Goal: Task Accomplishment & Management: Use online tool/utility

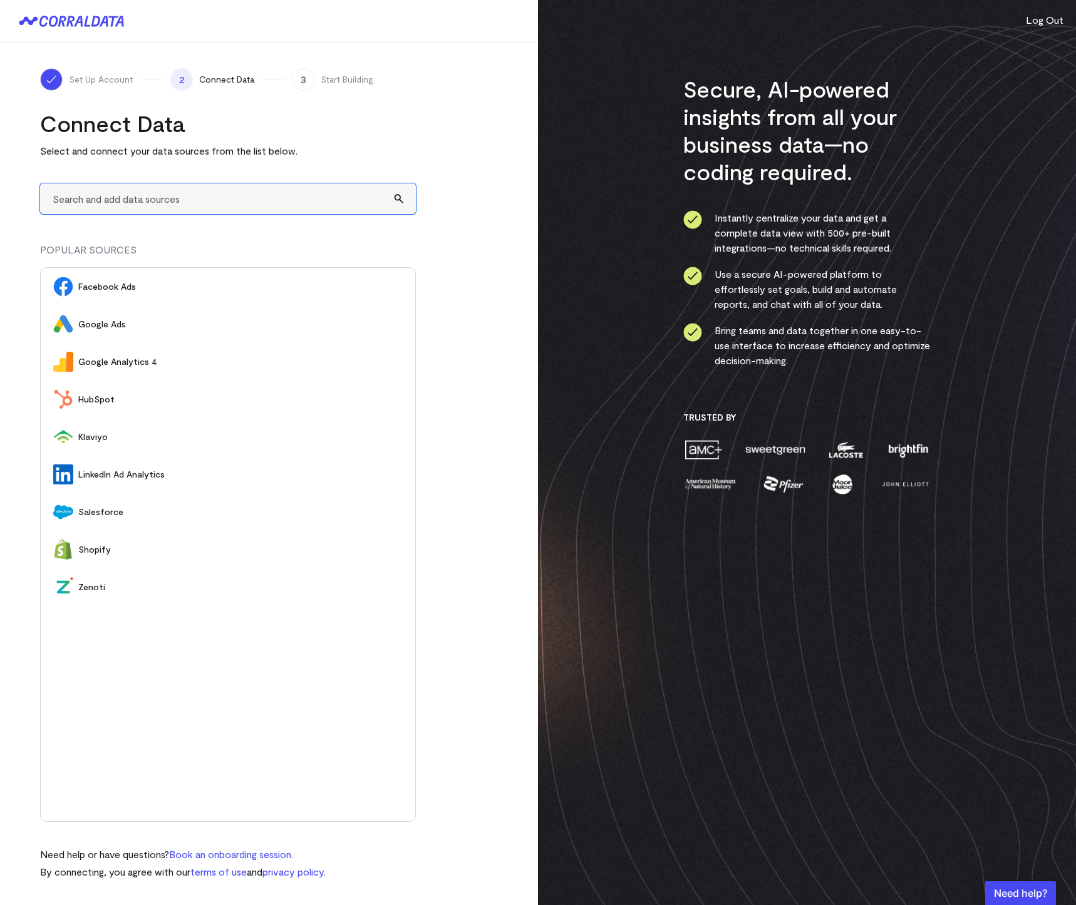
click at [196, 203] on input "text" at bounding box center [228, 198] width 376 height 31
type input "A"
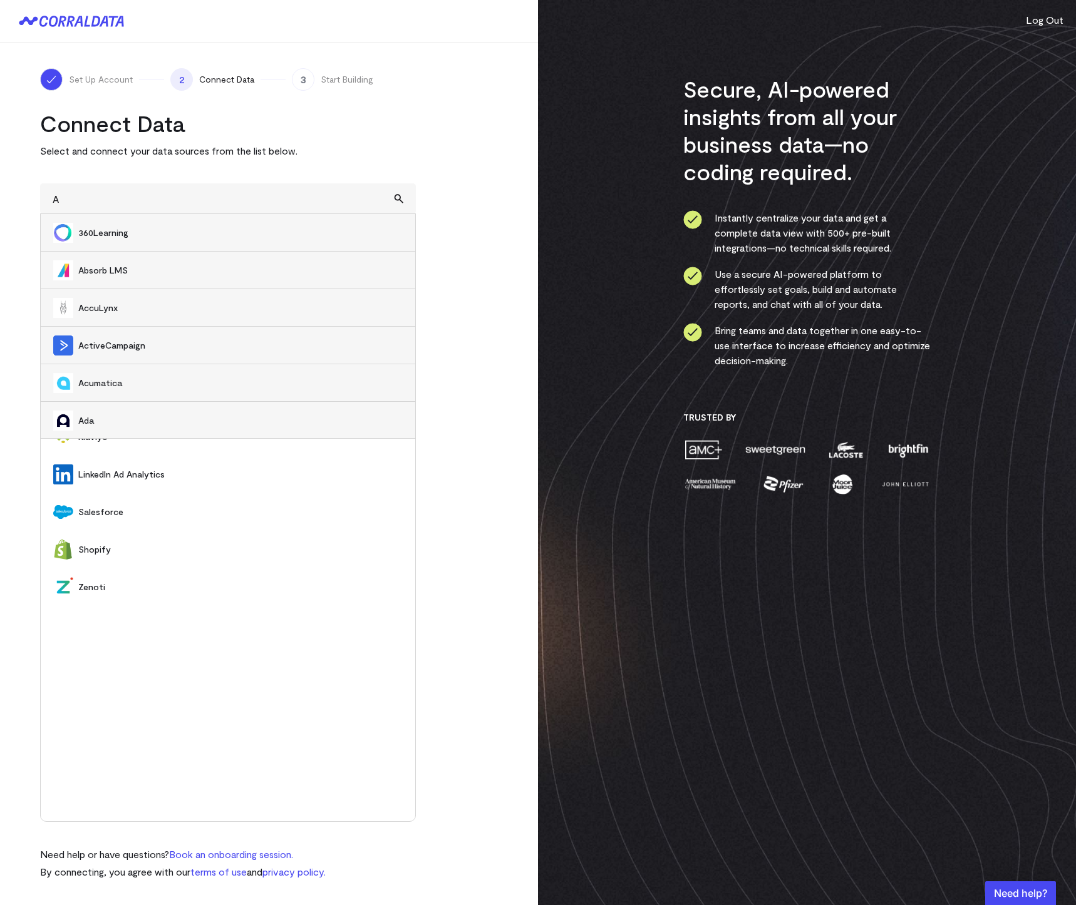
click at [452, 207] on turbo-frame "Connect Data Select and connect your data sources from the list below. A 360Lea…" at bounding box center [269, 495] width 458 height 770
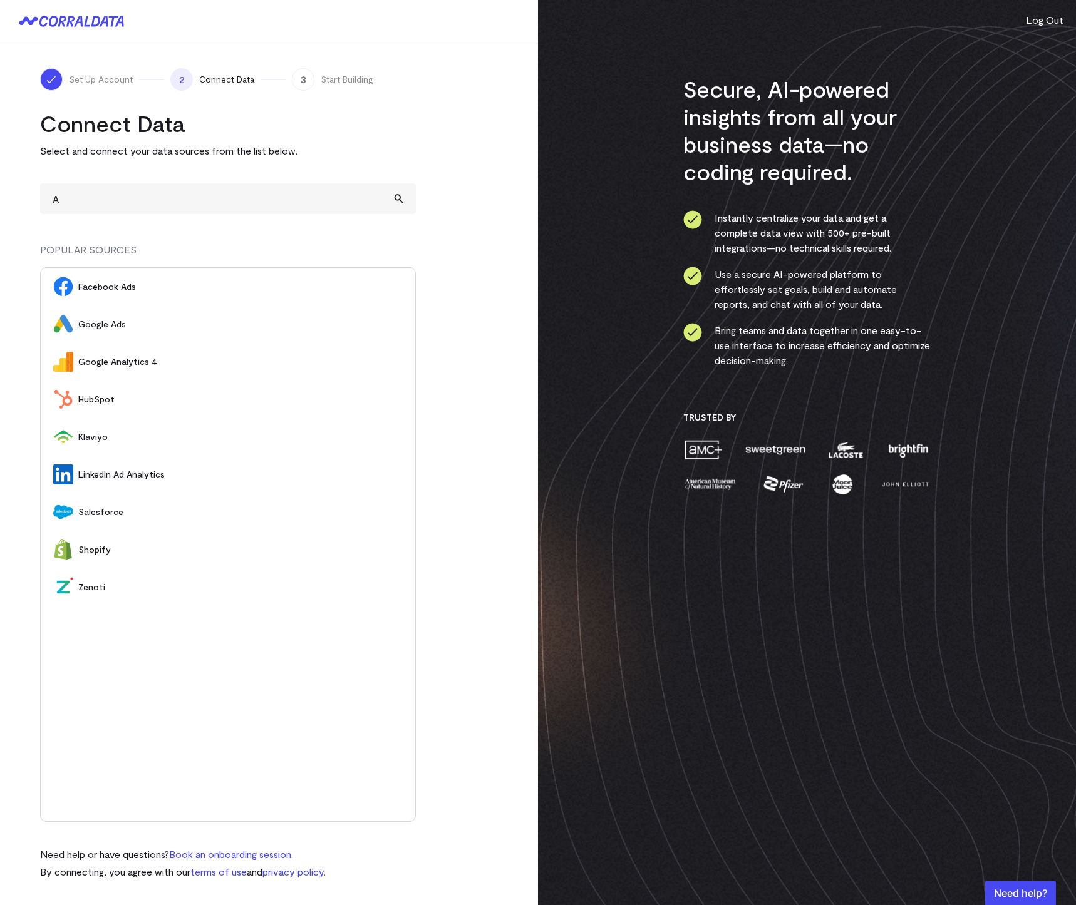
click at [101, 214] on div "Connect Data Select and connect your data sources from the list below. A 360Lea…" at bounding box center [228, 495] width 376 height 770
click at [92, 205] on input "A" at bounding box center [228, 198] width 376 height 31
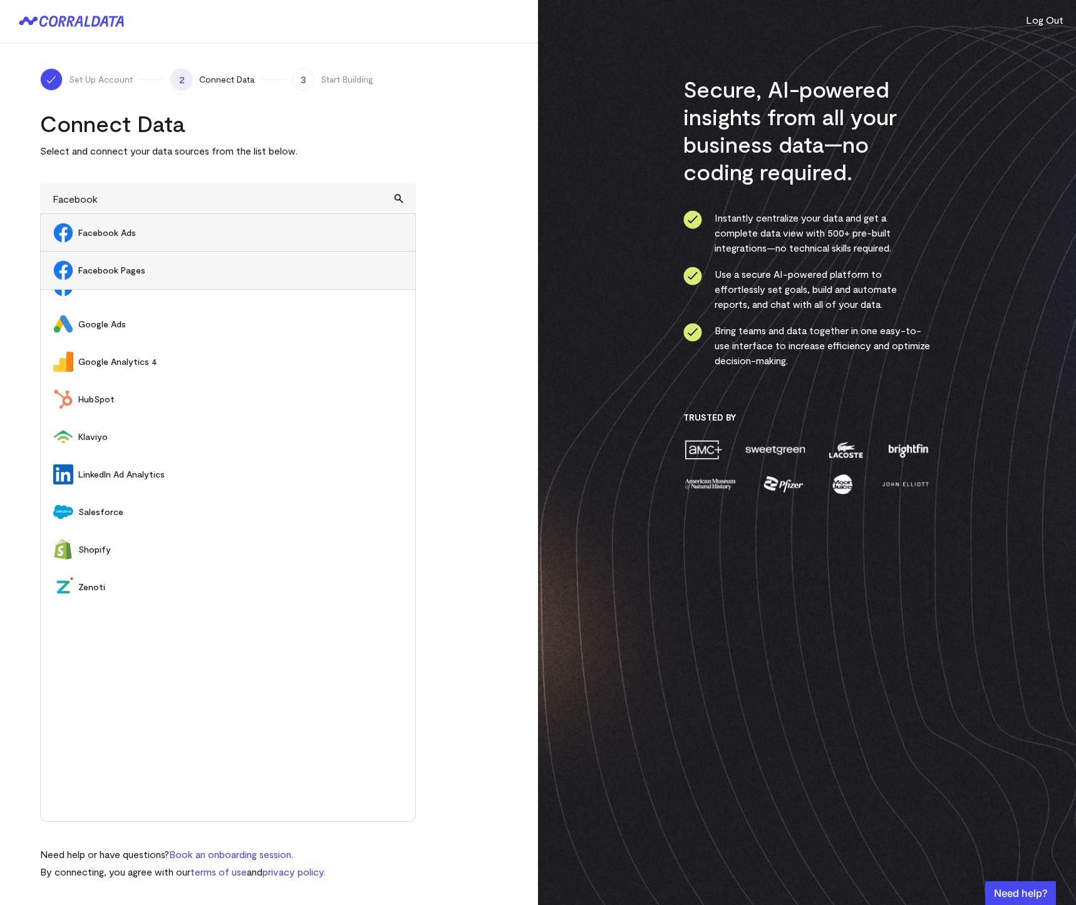
click at [146, 232] on span "Facebook Ads" at bounding box center [240, 233] width 324 height 13
type input "Facebook Ads"
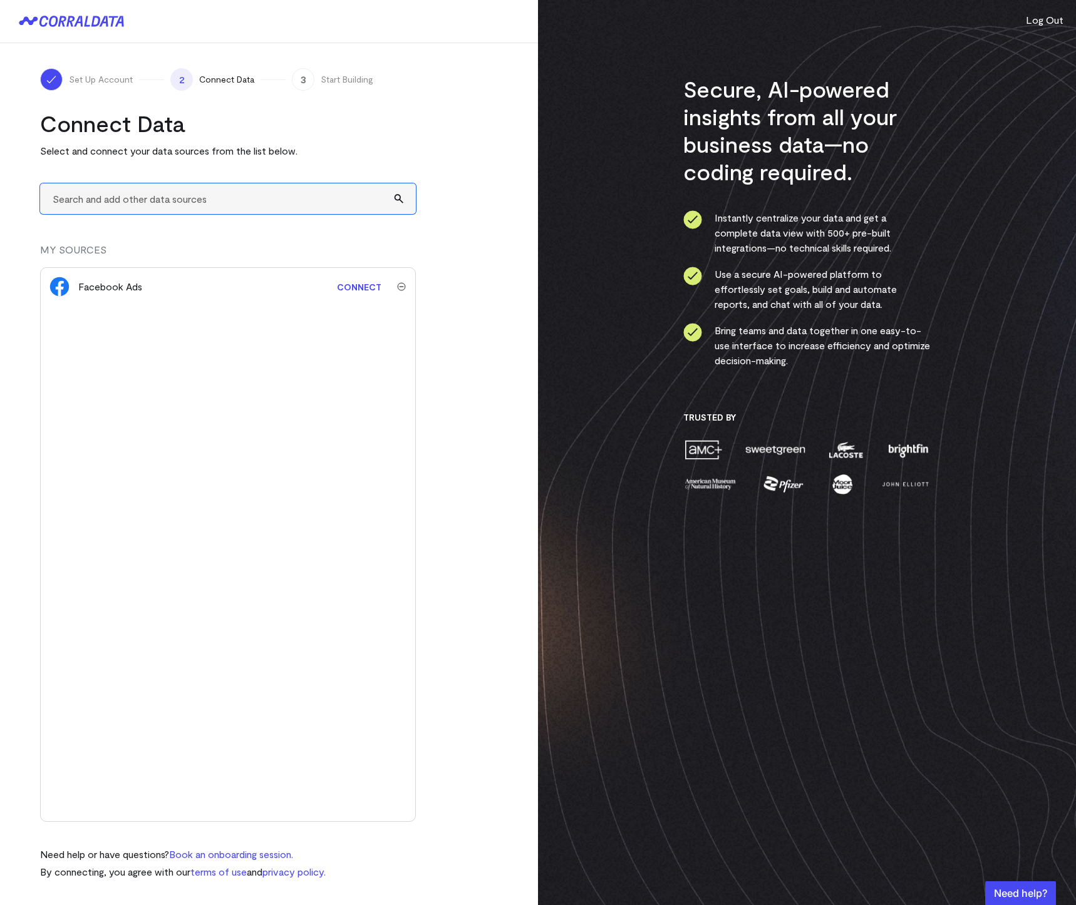
click at [130, 203] on input "text" at bounding box center [228, 198] width 376 height 31
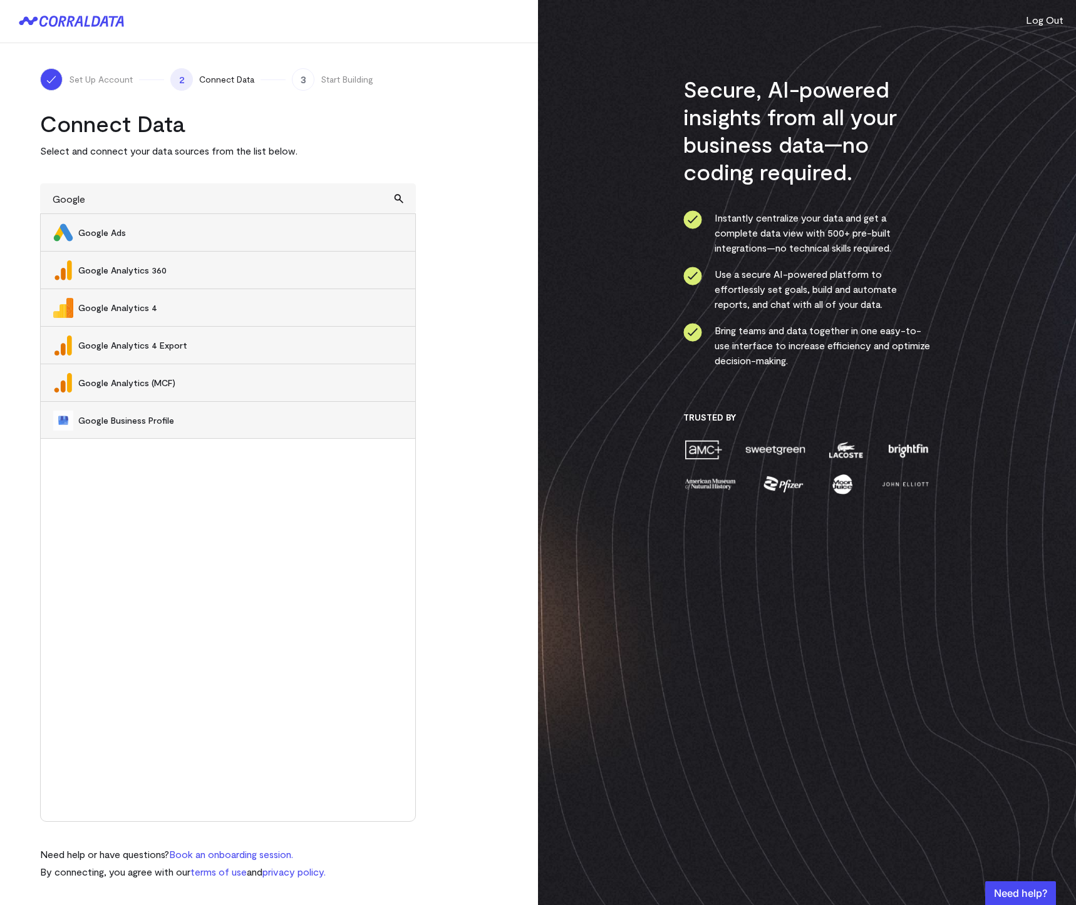
click at [156, 233] on span "Google Ads" at bounding box center [240, 233] width 324 height 13
type input "Google Ads"
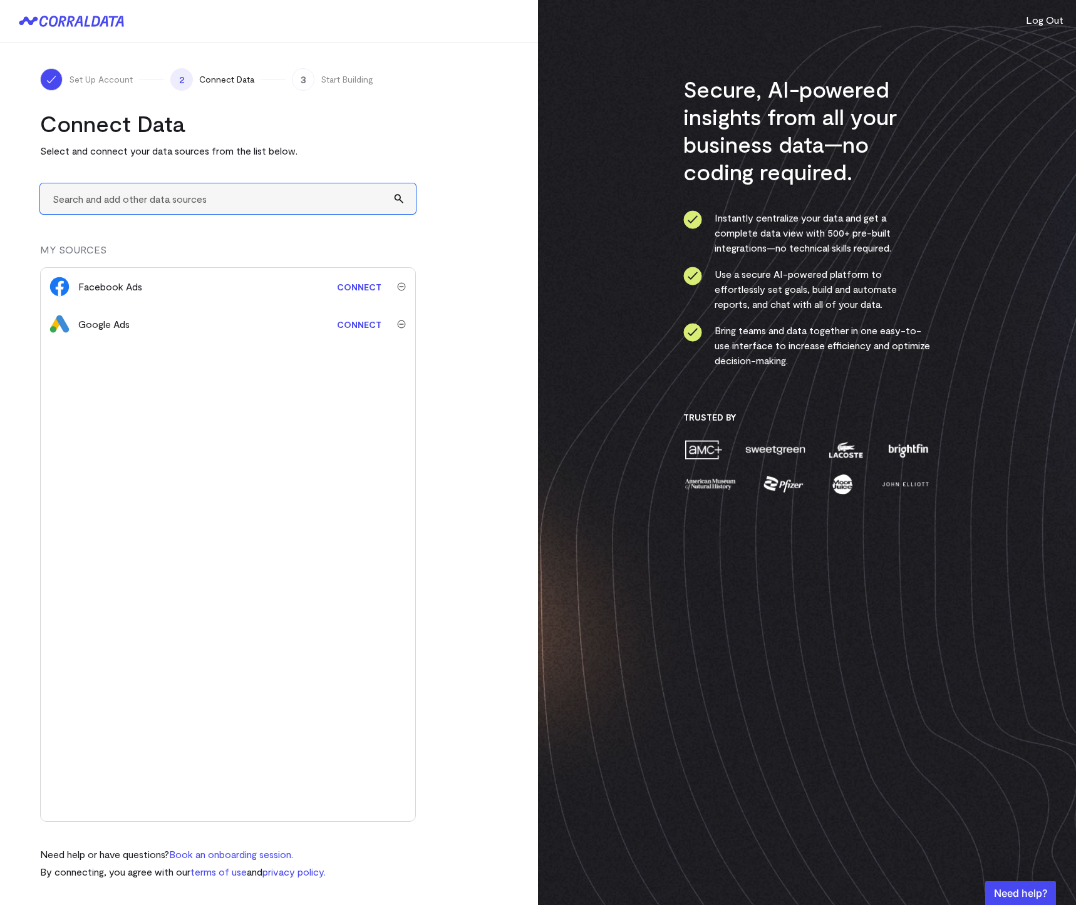
click at [136, 200] on input "text" at bounding box center [228, 198] width 376 height 31
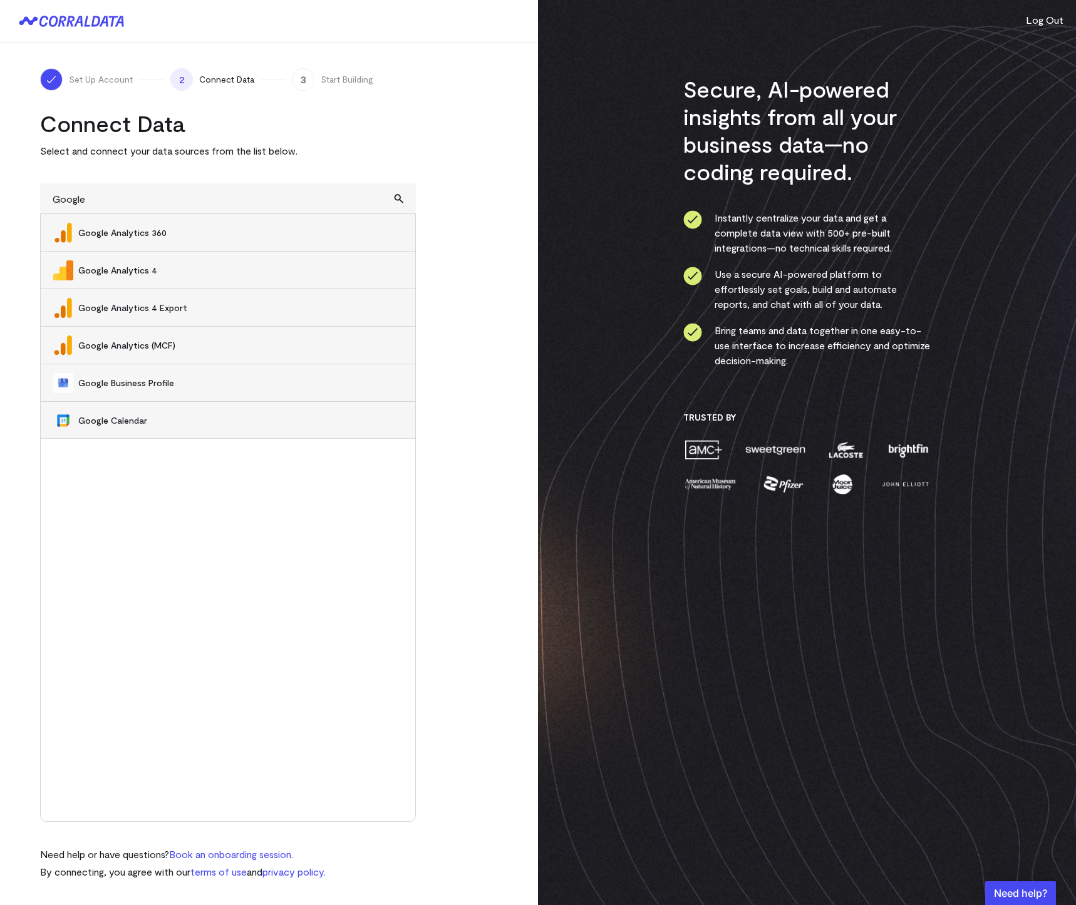
click at [147, 275] on span "Google Analytics 4" at bounding box center [240, 270] width 324 height 13
type input "Google Analytics 4"
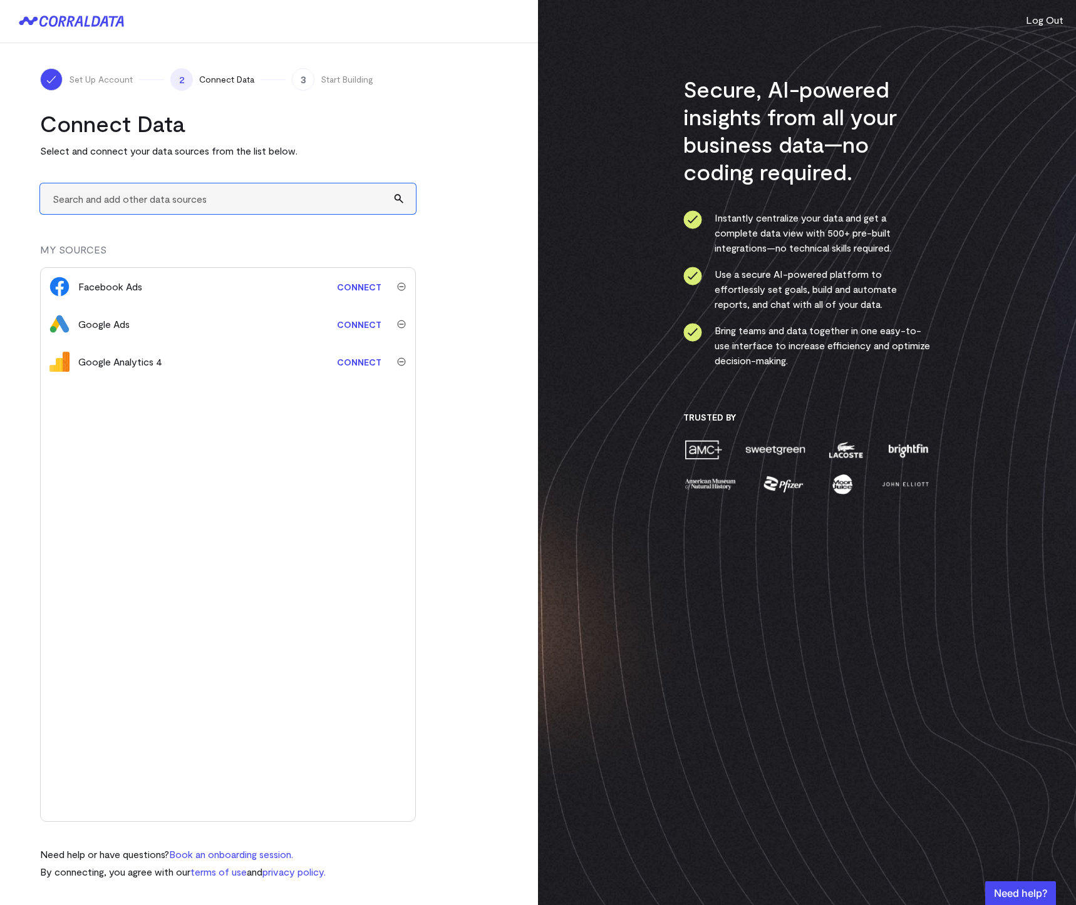
click at [93, 203] on input "text" at bounding box center [228, 198] width 376 height 31
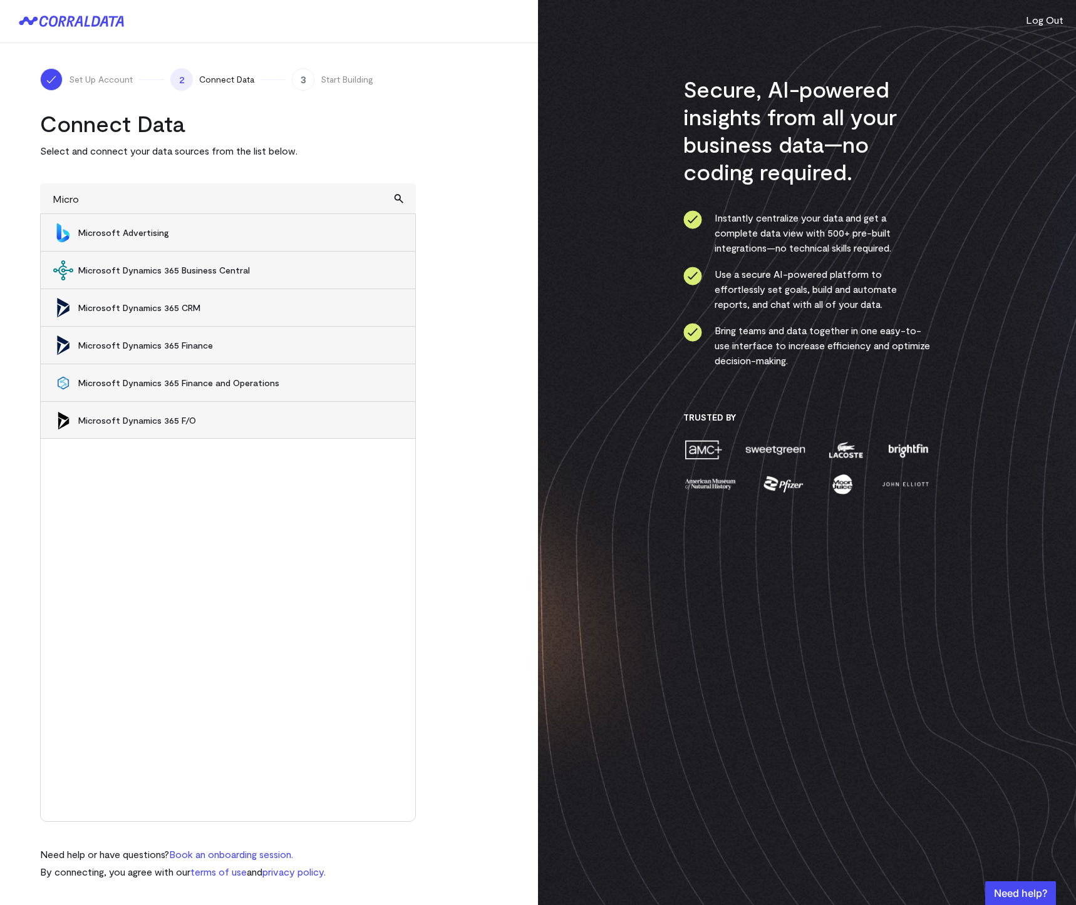
click at [154, 234] on span "Microsoft Advertising" at bounding box center [240, 233] width 324 height 13
type input "Microsoft Advertising"
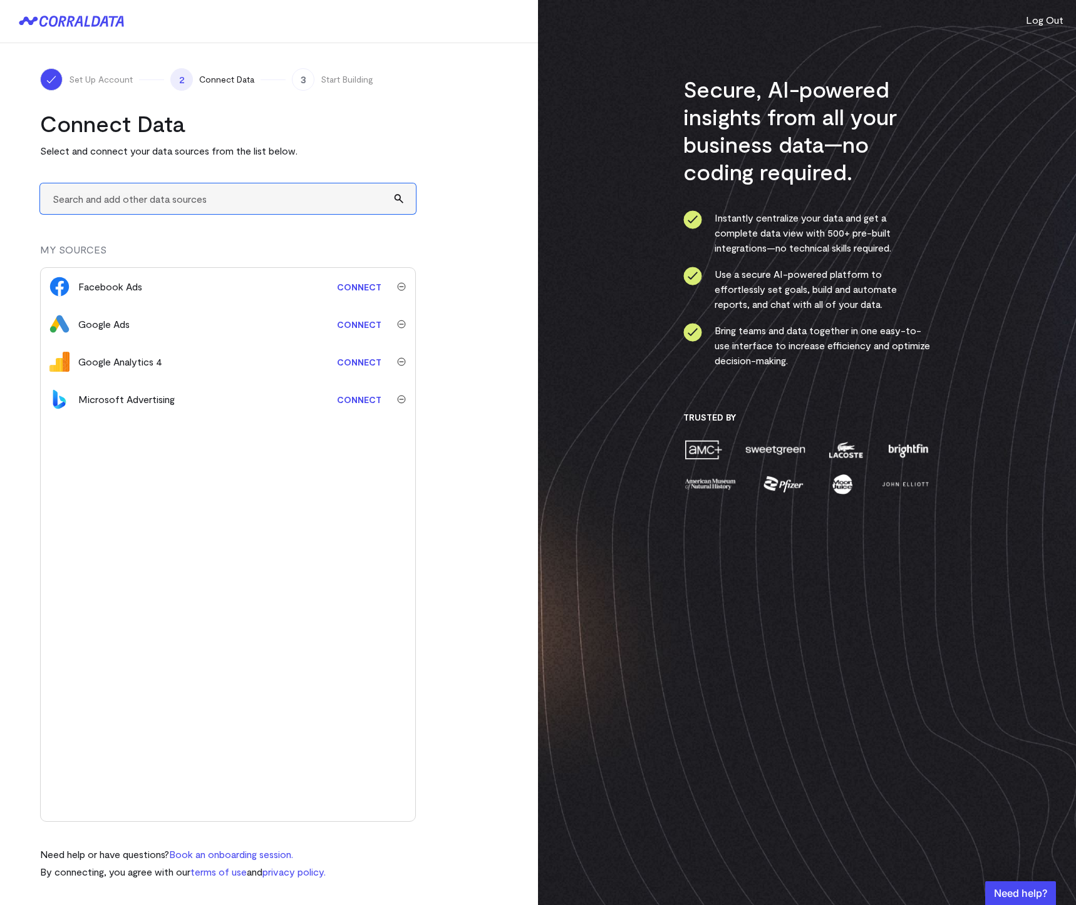
click at [125, 205] on input "text" at bounding box center [228, 198] width 376 height 31
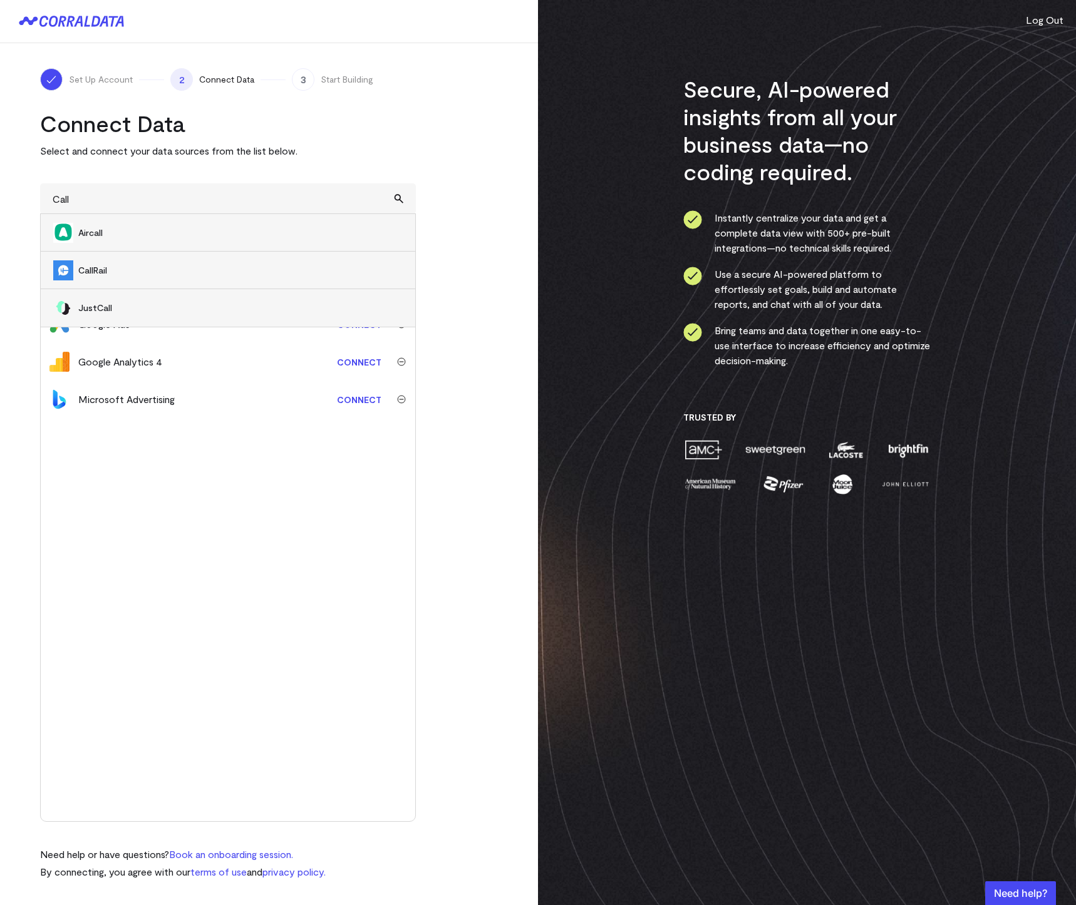
click at [129, 267] on span "CallRail" at bounding box center [240, 270] width 324 height 13
type input "CallRail"
